Goal: Information Seeking & Learning: Learn about a topic

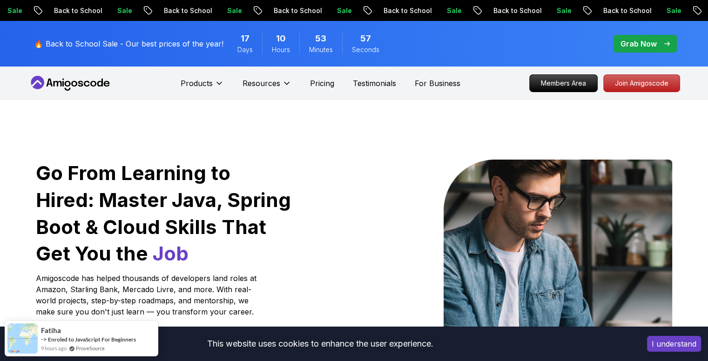
click at [308, 79] on div "Products Resources Pricing Testimonials For Business" at bounding box center [321, 83] width 280 height 19
click at [314, 79] on p "Pricing" at bounding box center [322, 83] width 24 height 11
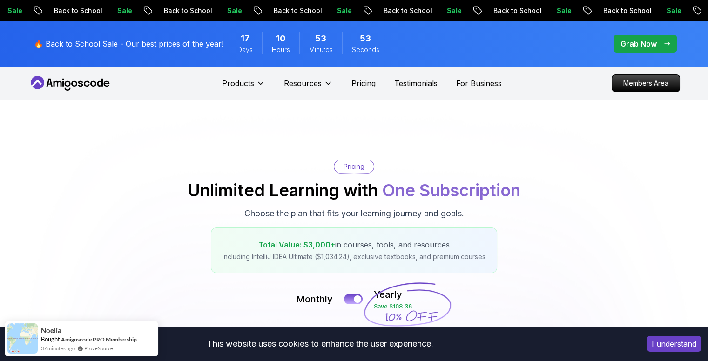
scroll to position [186, 0]
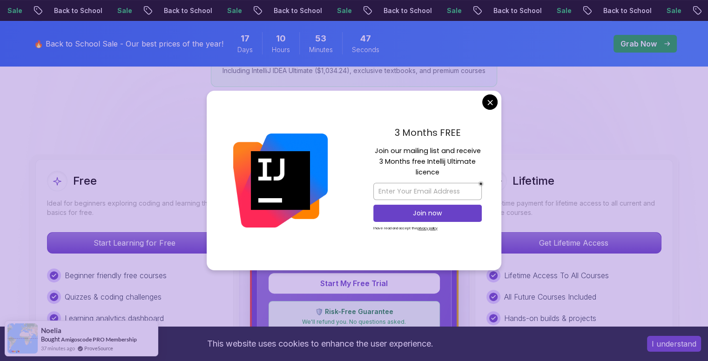
click at [496, 95] on div "3 Months FREE Join our mailing list and receive 3 Months free Intellij Ultimate…" at bounding box center [428, 181] width 148 height 180
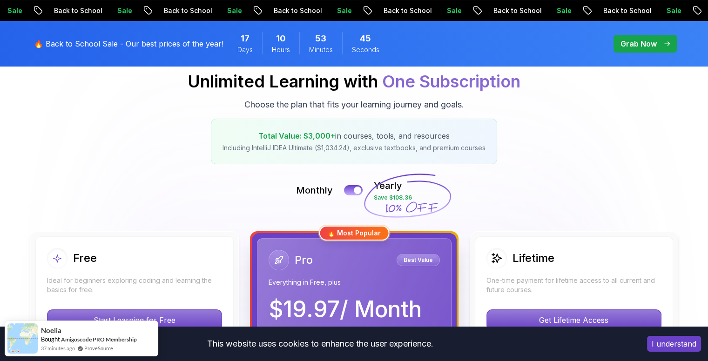
scroll to position [0, 0]
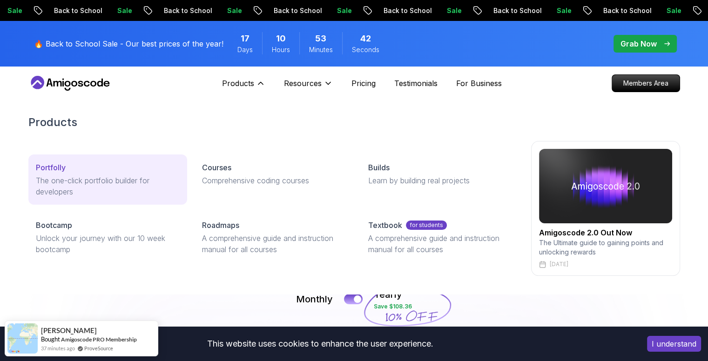
click at [82, 173] on link "Portfolly The one-click portfolio builder for developers" at bounding box center [107, 180] width 159 height 50
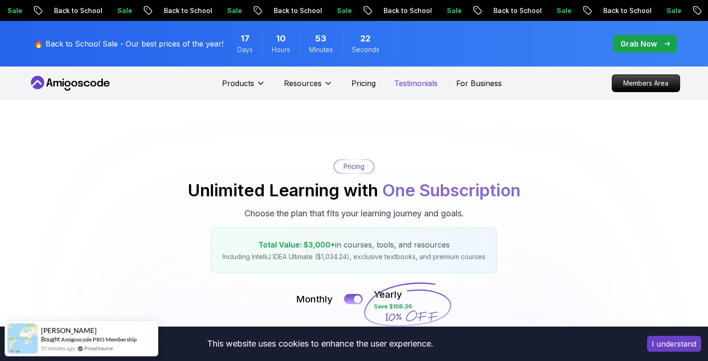
drag, startPoint x: 440, startPoint y: 82, endPoint x: 431, endPoint y: 82, distance: 8.4
click at [439, 82] on div "Products Resources Pricing Testimonials For Business" at bounding box center [362, 83] width 280 height 19
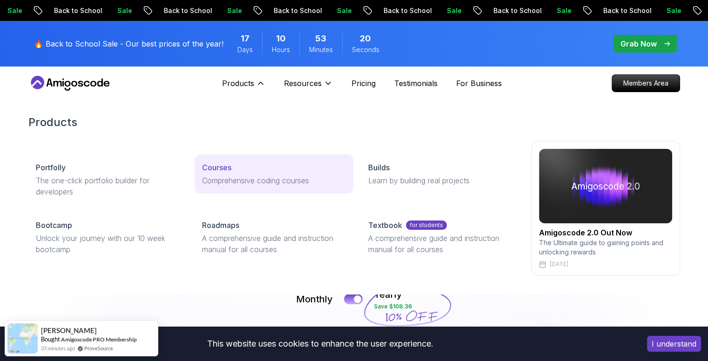
click at [219, 179] on p "Comprehensive coding courses" at bounding box center [274, 180] width 144 height 11
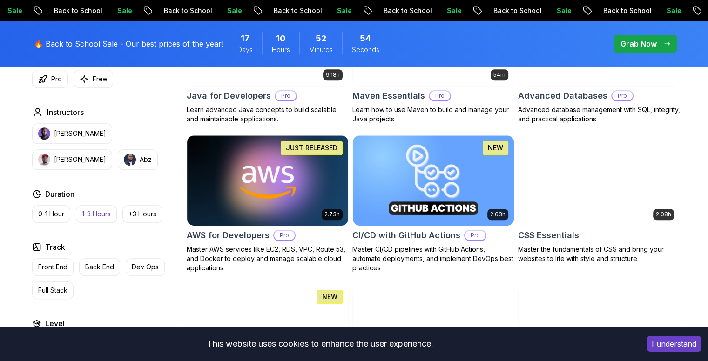
scroll to position [745, 0]
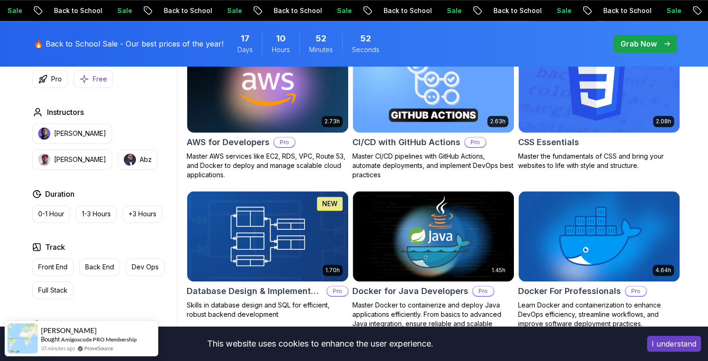
click at [94, 80] on p "Free" at bounding box center [100, 79] width 14 height 9
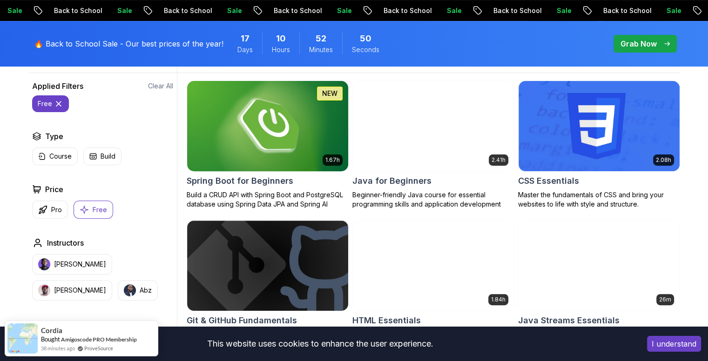
scroll to position [279, 0]
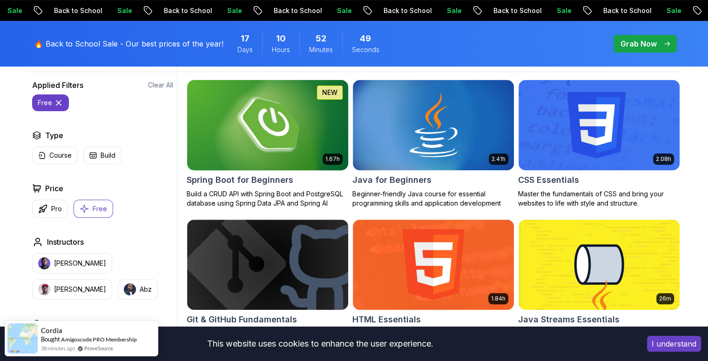
click at [266, 136] on img at bounding box center [267, 125] width 169 height 95
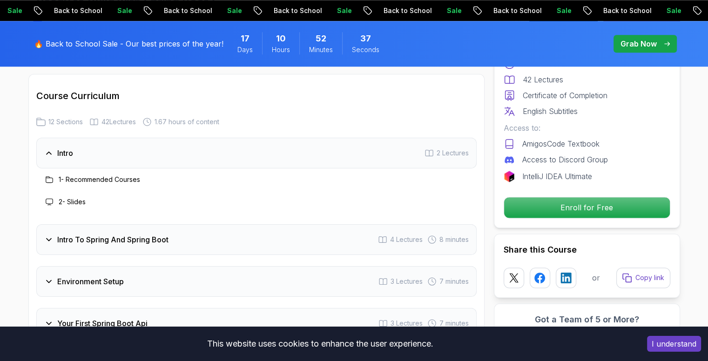
scroll to position [1211, 0]
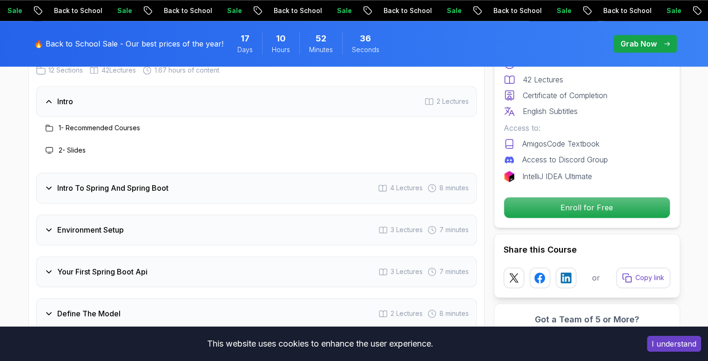
click at [127, 101] on div "Intro 2 Lectures" at bounding box center [256, 101] width 441 height 31
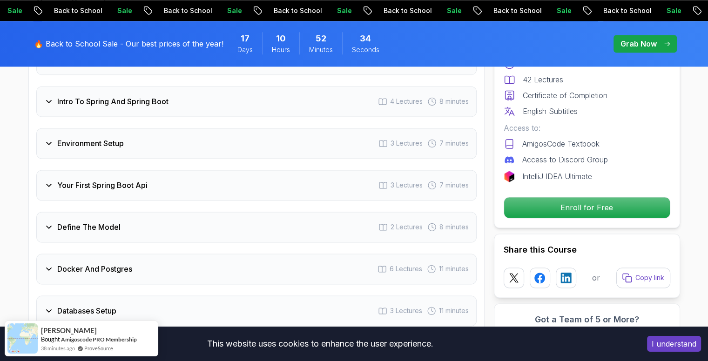
scroll to position [1397, 0]
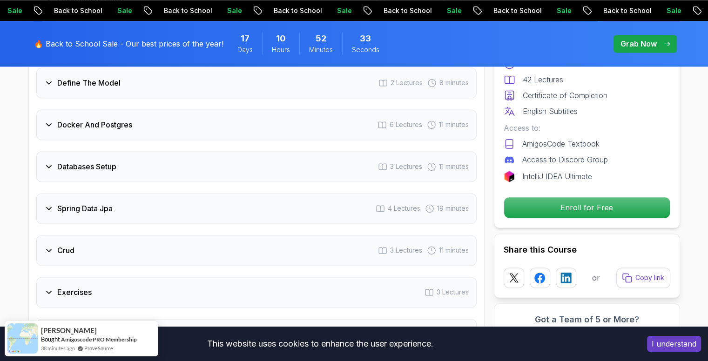
click at [95, 203] on h3 "Spring Data Jpa" at bounding box center [84, 208] width 55 height 11
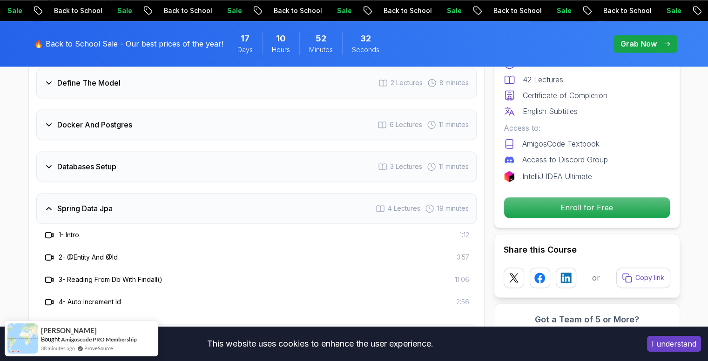
click at [95, 203] on h3 "Spring Data Jpa" at bounding box center [84, 208] width 55 height 11
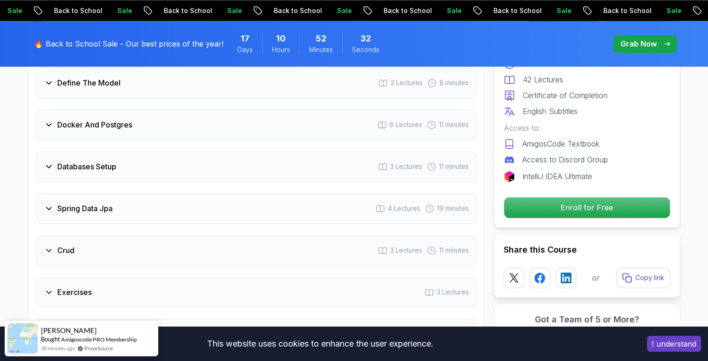
scroll to position [1490, 0]
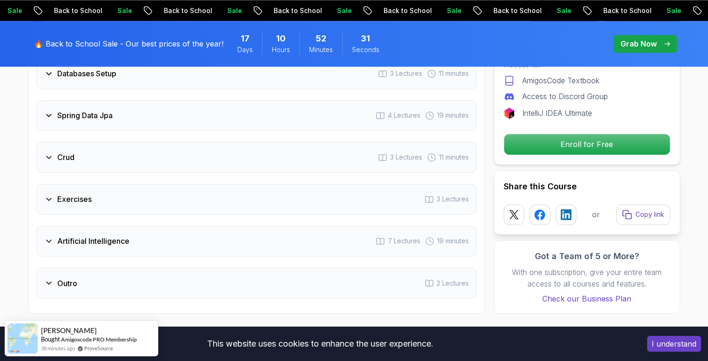
click at [109, 236] on h3 "Artificial Intelligence" at bounding box center [93, 241] width 72 height 11
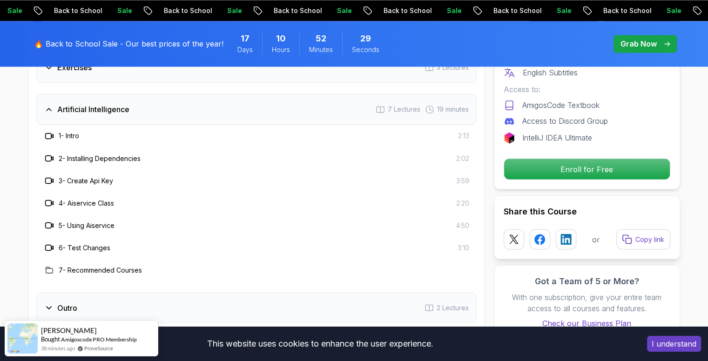
scroll to position [1584, 0]
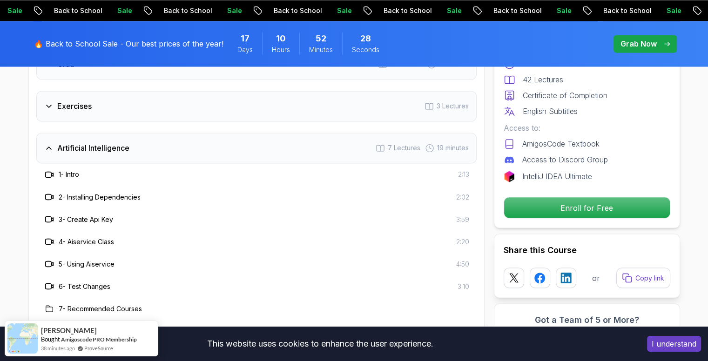
click at [129, 142] on div "Artificial Intelligence 7 Lectures 19 minutes" at bounding box center [256, 148] width 441 height 31
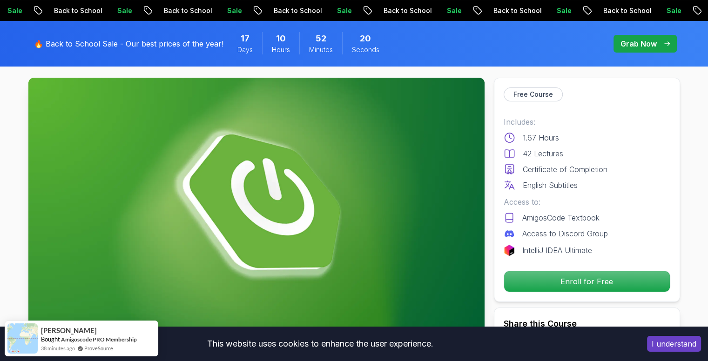
scroll to position [0, 0]
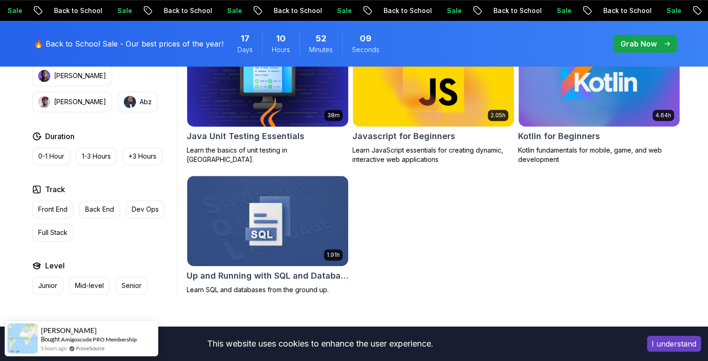
scroll to position [559, 0]
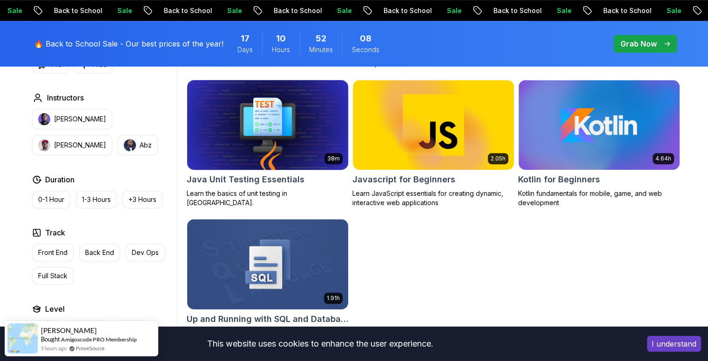
click at [301, 153] on img at bounding box center [267, 125] width 169 height 95
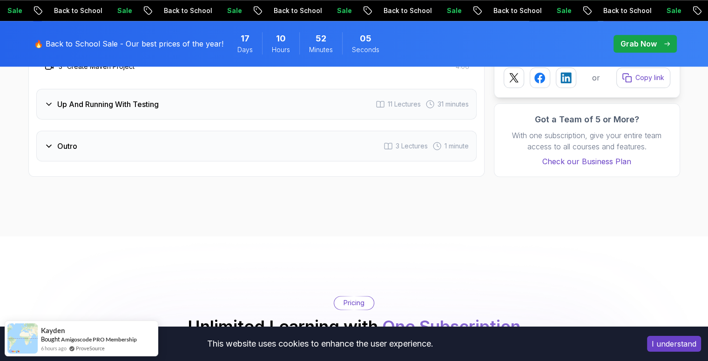
scroll to position [1211, 0]
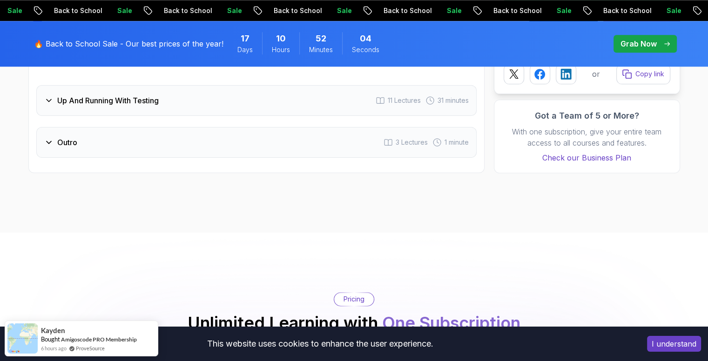
click at [146, 109] on div "Up And Running With Testing 11 Lectures 31 minutes" at bounding box center [256, 100] width 441 height 31
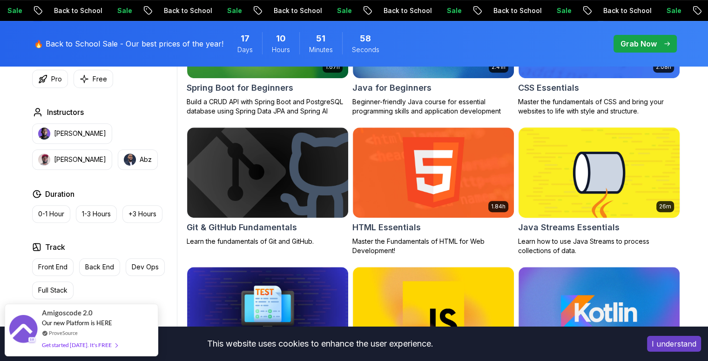
scroll to position [373, 0]
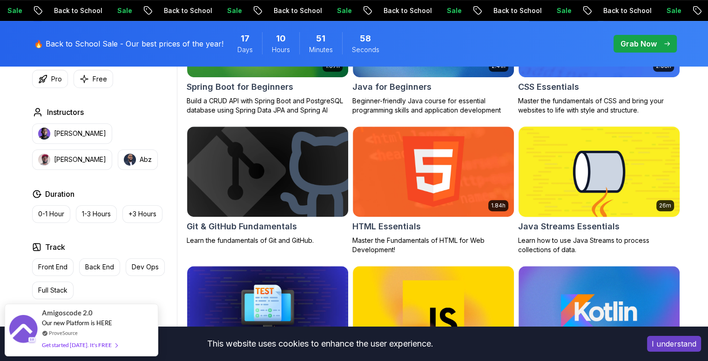
click at [561, 206] on img at bounding box center [599, 171] width 169 height 95
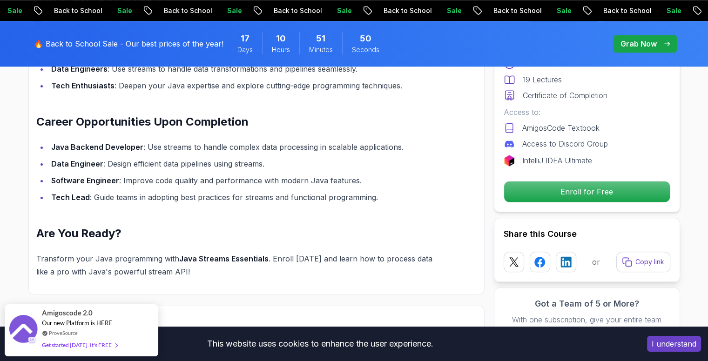
scroll to position [1025, 0]
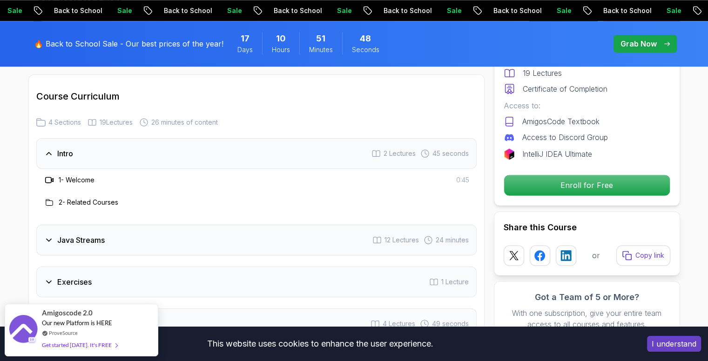
click at [142, 225] on div "Java Streams 12 Lectures 24 minutes" at bounding box center [256, 240] width 441 height 31
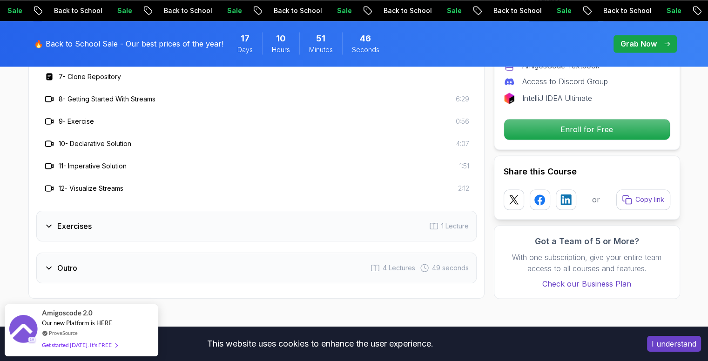
click at [140, 211] on div "Exercises 1 Lecture" at bounding box center [256, 226] width 441 height 31
